Goal: Information Seeking & Learning: Learn about a topic

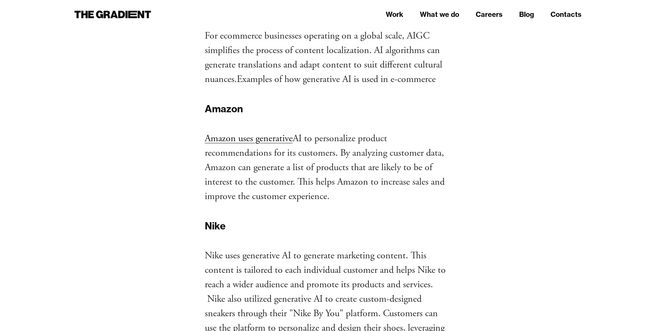
scroll to position [1868, 0]
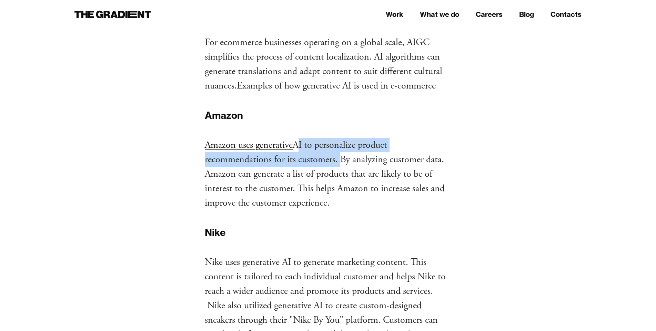
drag, startPoint x: 297, startPoint y: 159, endPoint x: 338, endPoint y: 176, distance: 44.5
click at [338, 176] on p "‍ Amazon uses generative AI to personalize product recommendations for its cust…" at bounding box center [328, 174] width 247 height 72
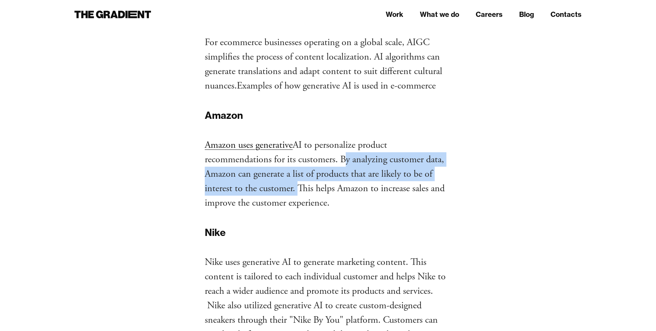
drag, startPoint x: 342, startPoint y: 176, endPoint x: 294, endPoint y: 205, distance: 56.2
click at [294, 205] on p "‍ Amazon uses generative AI to personalize product recommendations for its cust…" at bounding box center [328, 174] width 247 height 72
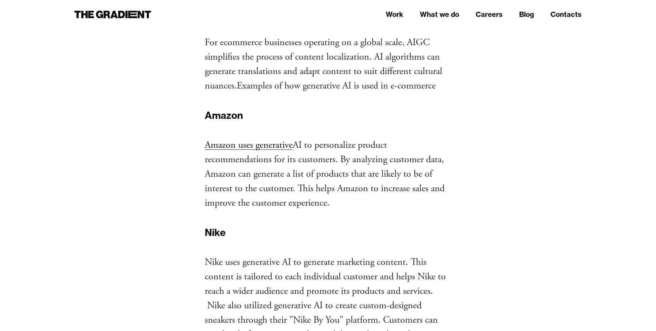
drag, startPoint x: 200, startPoint y: 130, endPoint x: 242, endPoint y: 130, distance: 41.3
click at [245, 123] on h4 "‍ Amazon" at bounding box center [328, 115] width 247 height 14
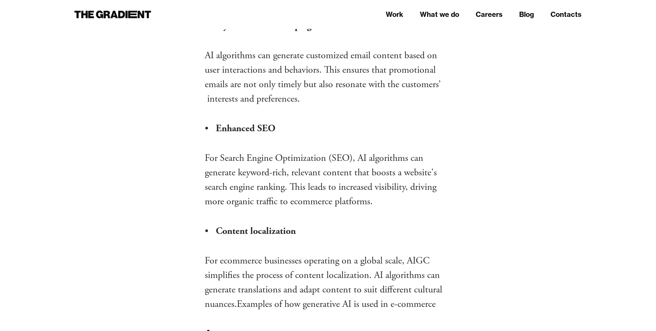
scroll to position [1650, 0]
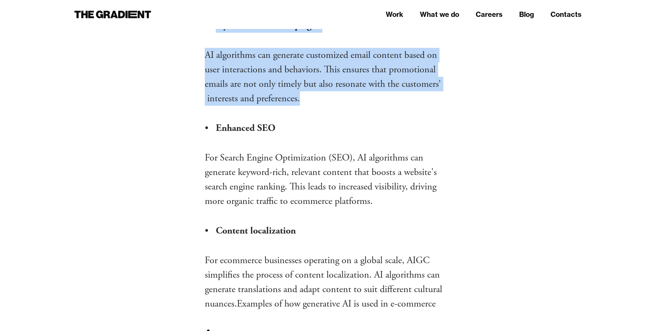
drag, startPoint x: 198, startPoint y: 38, endPoint x: 312, endPoint y: 119, distance: 139.8
click at [312, 106] on p "AI algorithms can generate customized email content based on user interactions …" at bounding box center [328, 77] width 247 height 58
drag, startPoint x: 191, startPoint y: 37, endPoint x: 316, endPoint y: 114, distance: 146.3
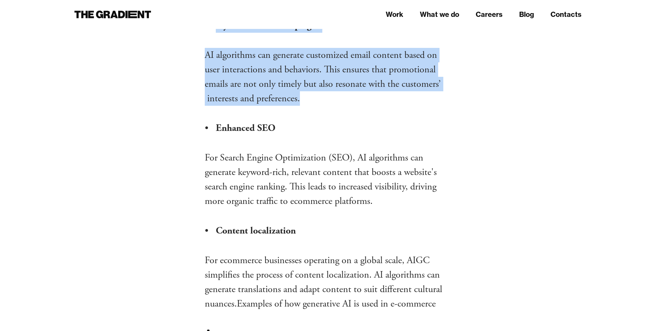
click at [316, 106] on p "AI algorithms can generate customized email content based on user interactions …" at bounding box center [328, 77] width 247 height 58
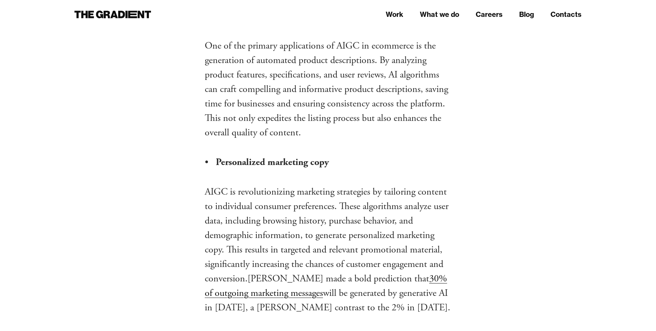
scroll to position [1338, 0]
click at [216, 24] on li "Automated product descriptions" at bounding box center [334, 16] width 236 height 14
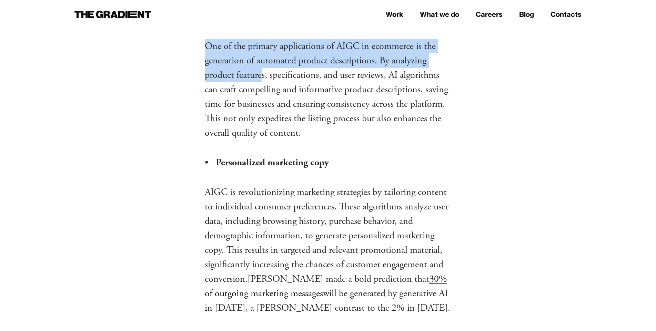
drag, startPoint x: 205, startPoint y: 31, endPoint x: 263, endPoint y: 86, distance: 80.4
click at [263, 86] on div "But what implications does it bring for ecommerce? The potential of AI, combine…" at bounding box center [328, 101] width 247 height 2511
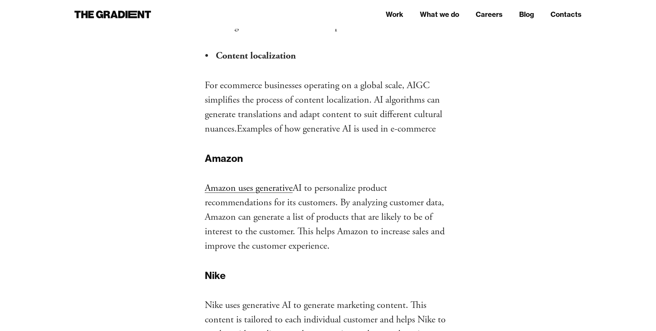
scroll to position [1824, 0]
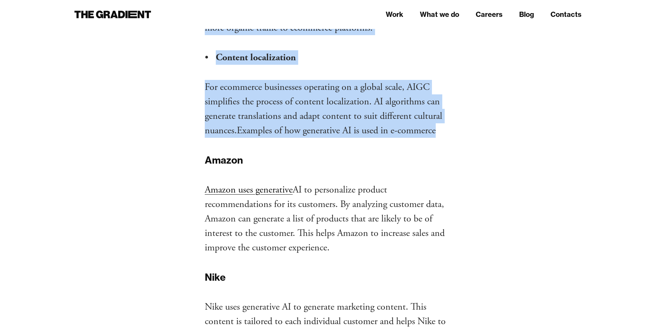
click at [436, 138] on p "For ecommerce businesses operating on a global scale, AIGC simplifies the proce…" at bounding box center [328, 109] width 247 height 58
copy div "Automated product descriptions One of the primary applications of AIGC in ecomm…"
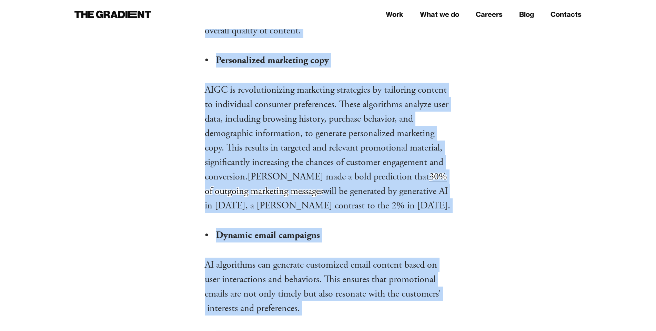
scroll to position [1508, 0]
